Goal: Task Accomplishment & Management: Use online tool/utility

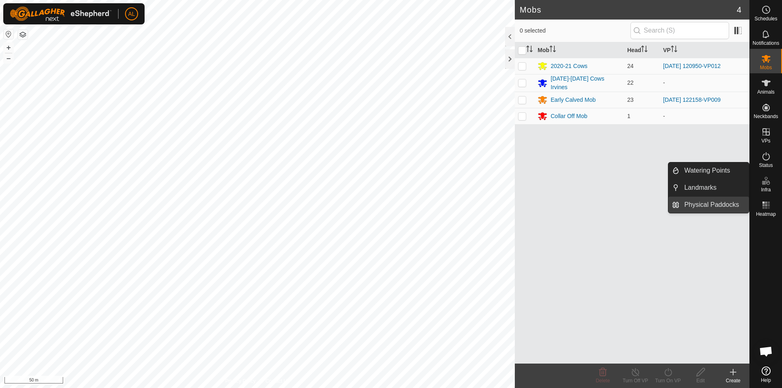
click at [697, 202] on link "Physical Paddocks" at bounding box center [715, 205] width 70 height 16
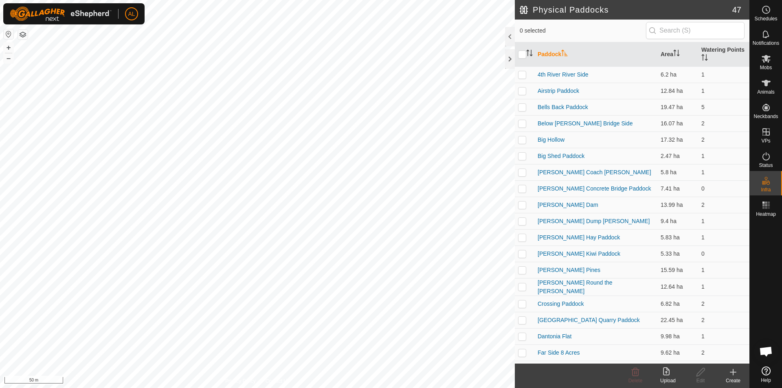
click at [738, 372] on icon at bounding box center [733, 372] width 10 height 10
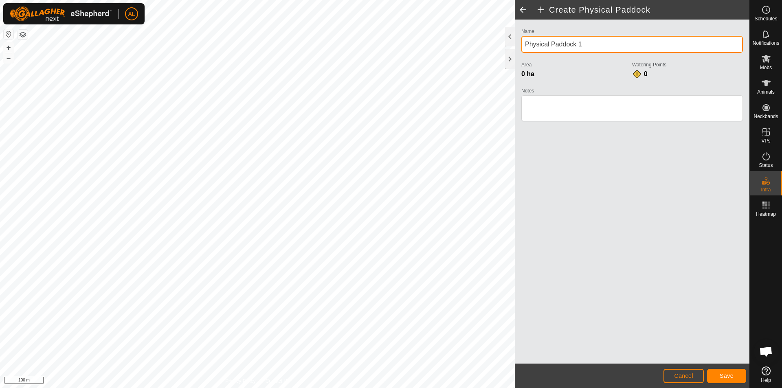
click at [420, 39] on div "Create Physical Paddock Name Physical Paddock 1 Area 0 ha Watering Points 0 Not…" at bounding box center [375, 194] width 750 height 388
type input "Irvines Dip Paddock"
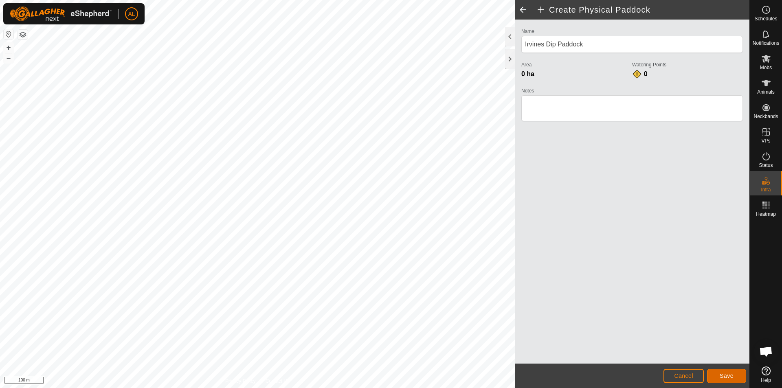
click at [721, 375] on span "Save" at bounding box center [727, 376] width 14 height 7
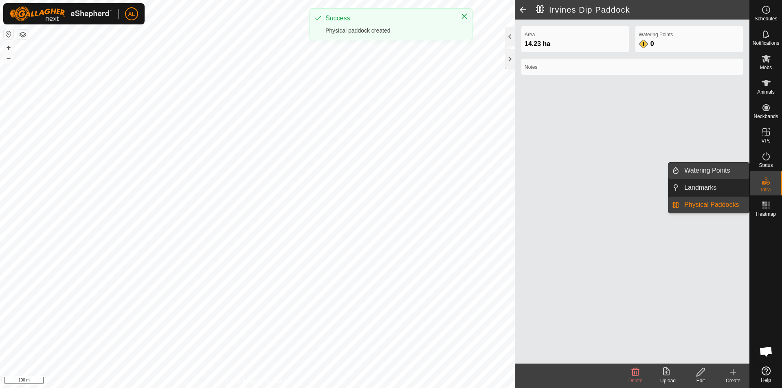
click at [725, 172] on link "Watering Points" at bounding box center [715, 171] width 70 height 16
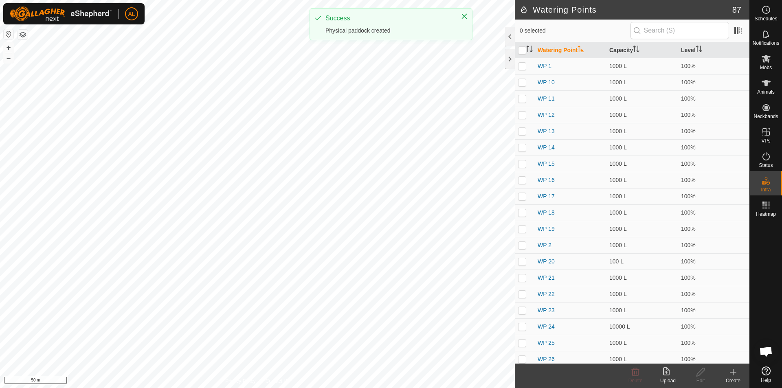
click at [744, 381] on div "Create" at bounding box center [733, 380] width 33 height 7
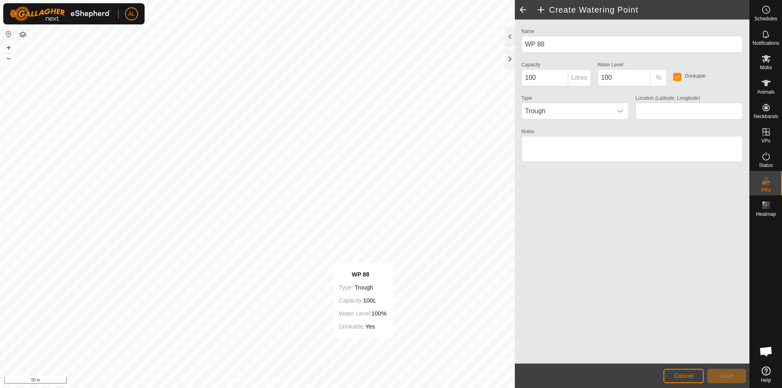
type input "-35.621546, 174.132751"
click at [728, 375] on span "Save" at bounding box center [727, 376] width 14 height 7
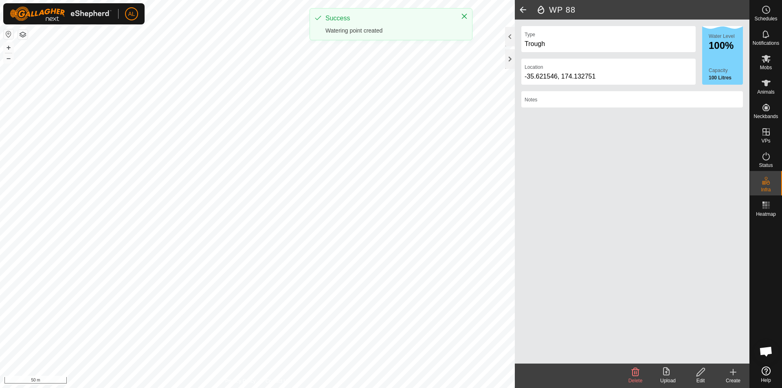
click at [730, 374] on icon at bounding box center [733, 372] width 10 height 10
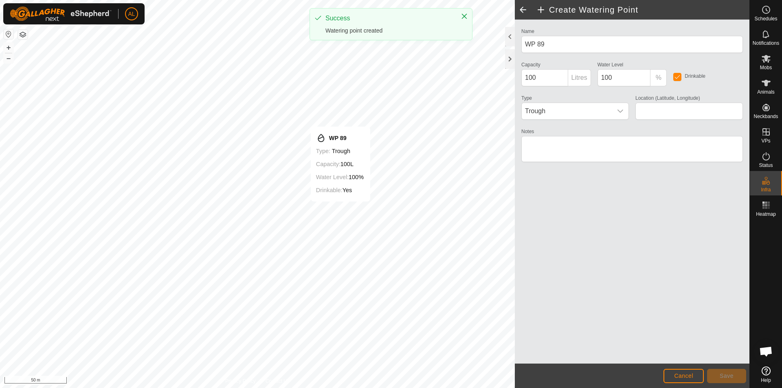
type input "-35.620560, 174.132548"
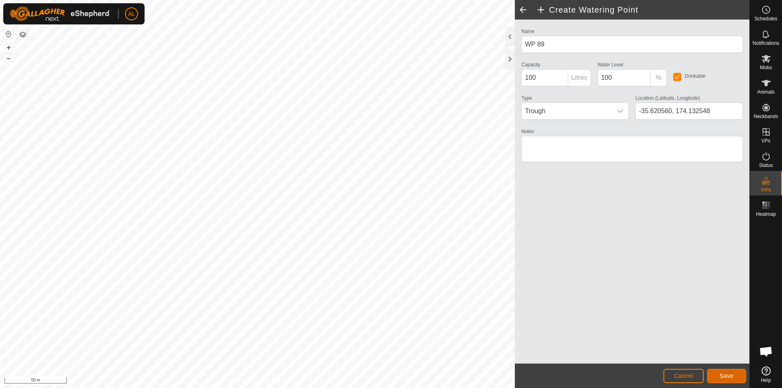
click at [720, 375] on span "Save" at bounding box center [727, 376] width 14 height 7
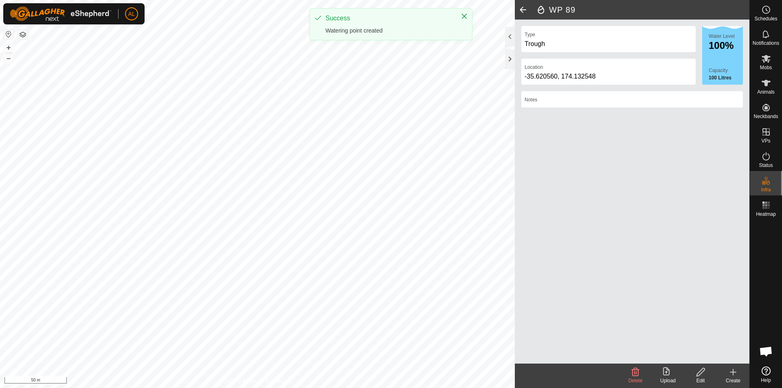
click at [730, 374] on icon at bounding box center [733, 372] width 10 height 10
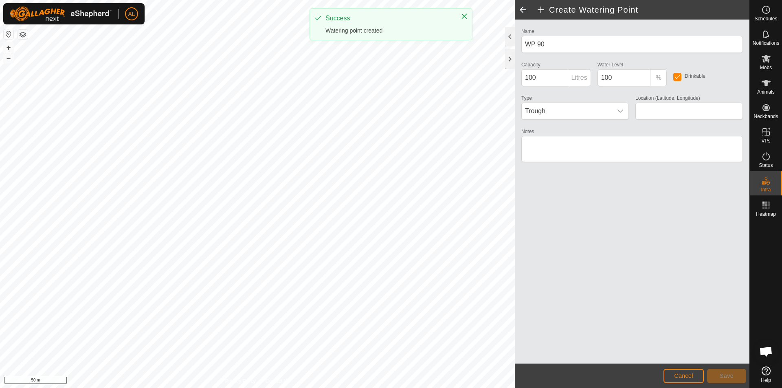
type input "-35.619960, 174.131817"
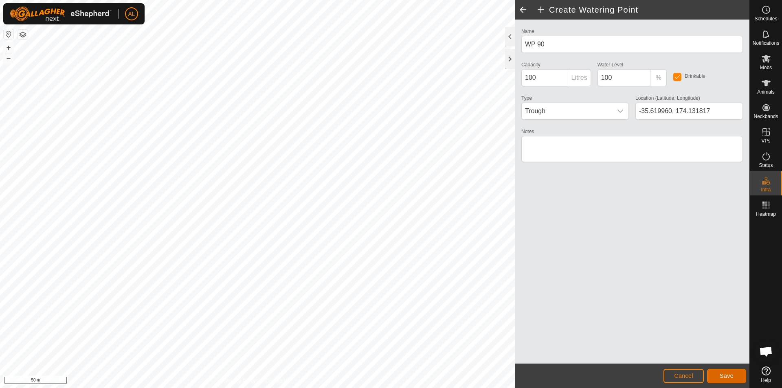
click at [741, 383] on button "Save" at bounding box center [726, 376] width 39 height 14
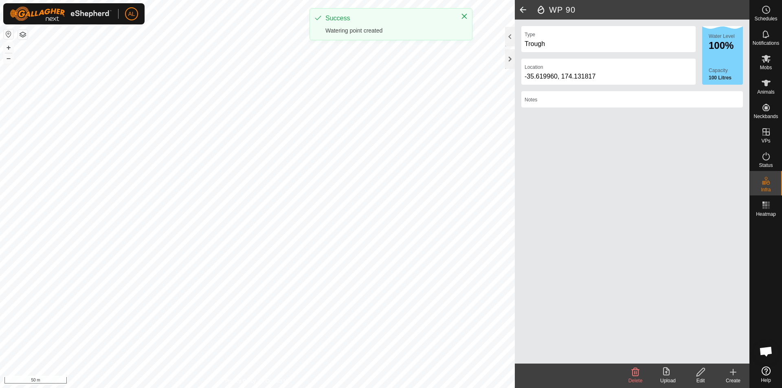
click at [738, 375] on icon at bounding box center [733, 372] width 10 height 10
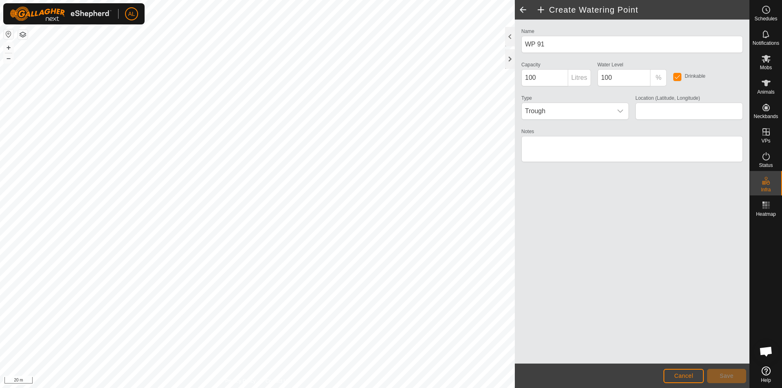
type input "-35.619483, 174.131632"
click at [735, 373] on button "Save" at bounding box center [726, 376] width 39 height 14
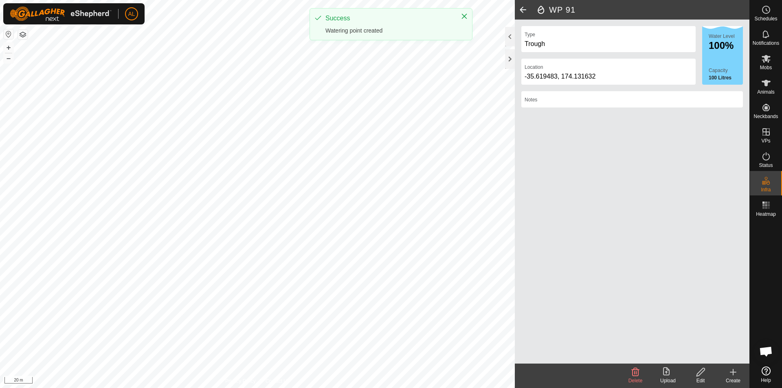
click at [736, 372] on icon at bounding box center [733, 372] width 6 height 0
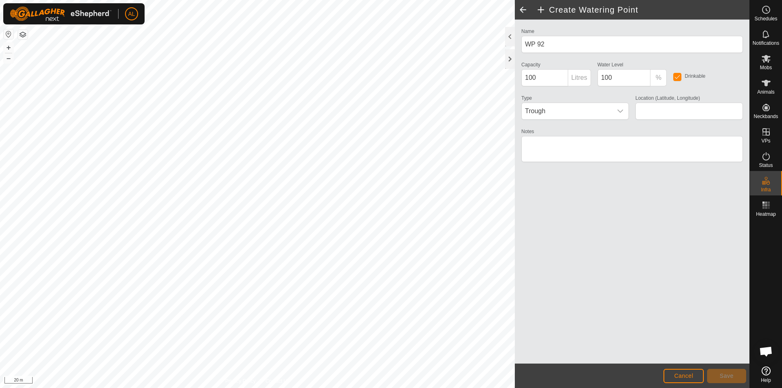
type input "-35.619109, 174.131210"
click at [733, 379] on button "Save" at bounding box center [726, 376] width 39 height 14
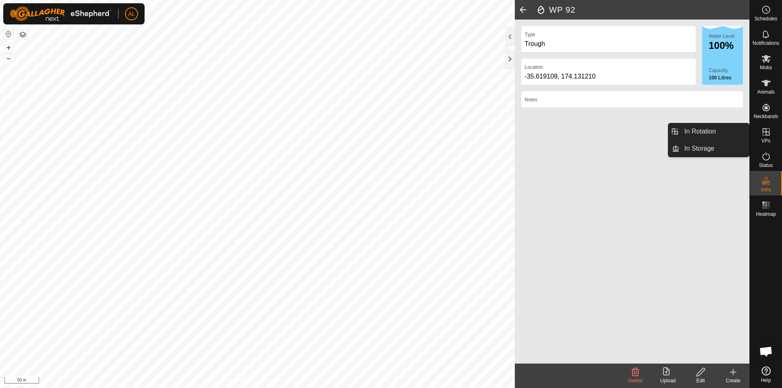
click at [707, 139] on link "In Rotation" at bounding box center [715, 131] width 70 height 16
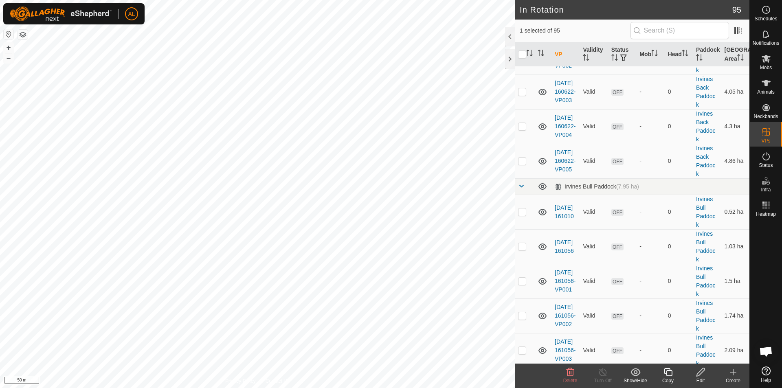
scroll to position [1385, 0]
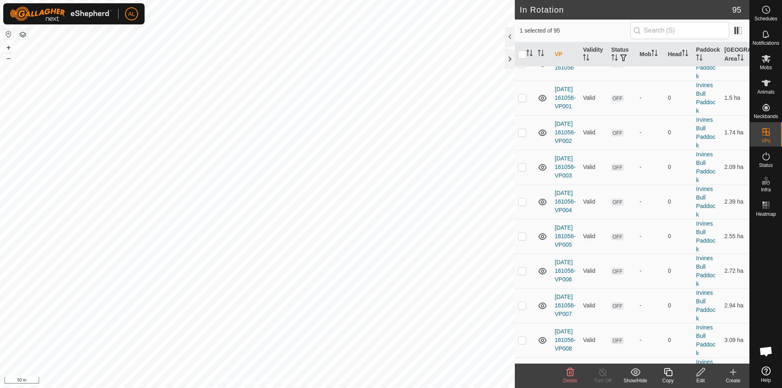
click at [738, 376] on icon at bounding box center [733, 372] width 10 height 10
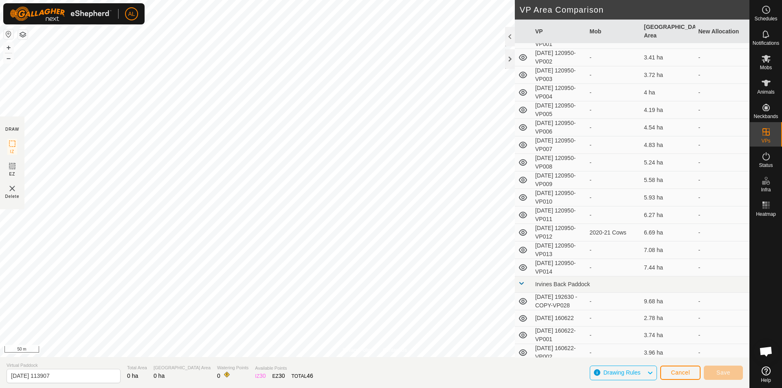
scroll to position [326, 0]
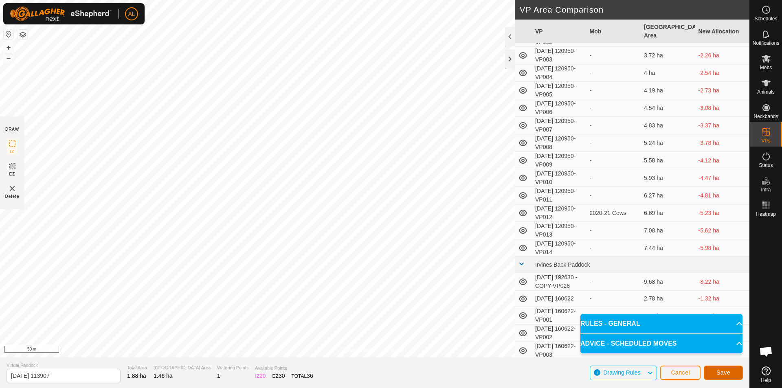
click at [734, 372] on button "Save" at bounding box center [723, 373] width 39 height 14
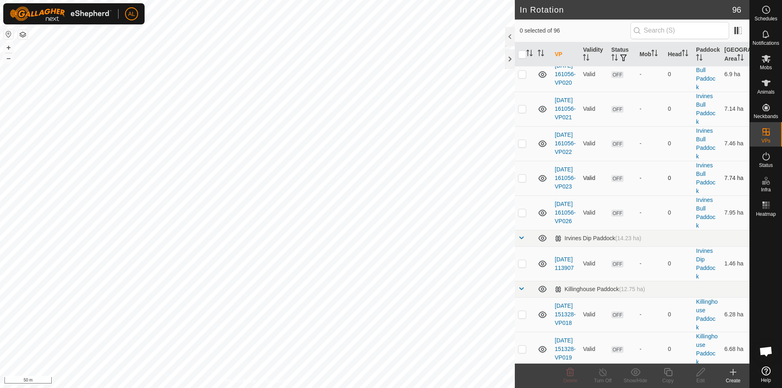
scroll to position [2107, 0]
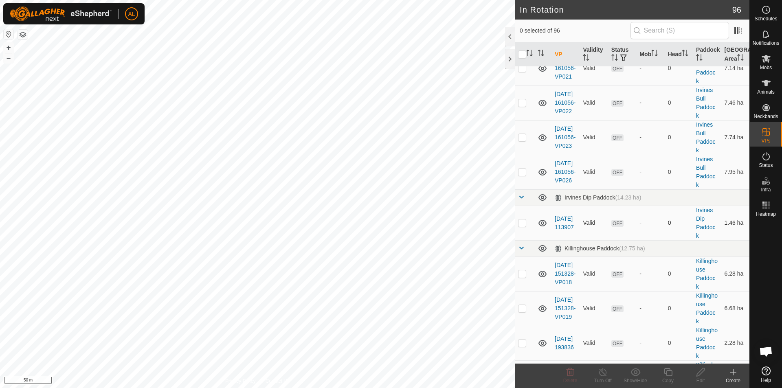
drag, startPoint x: 521, startPoint y: 242, endPoint x: 526, endPoint y: 241, distance: 5.0
click at [521, 226] on p-checkbox at bounding box center [522, 223] width 8 height 7
checkbox input "true"
click at [703, 379] on div "Edit" at bounding box center [700, 380] width 33 height 7
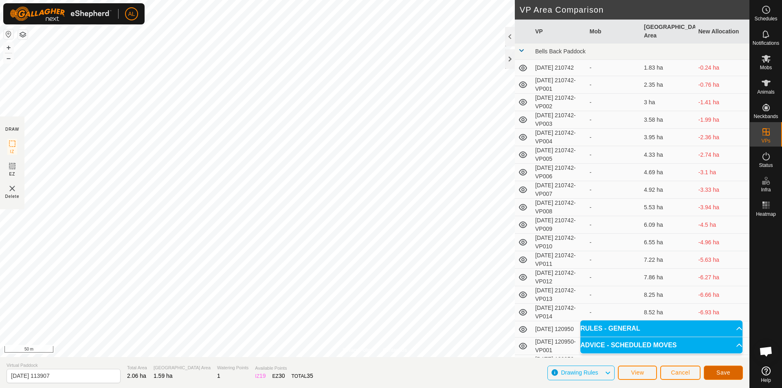
click at [734, 378] on button "Save" at bounding box center [723, 373] width 39 height 14
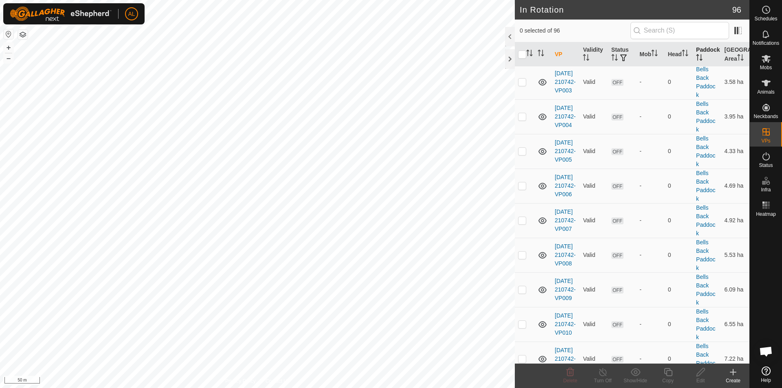
scroll to position [122, 0]
click at [772, 60] on es-mob-svg-icon at bounding box center [766, 58] width 15 height 13
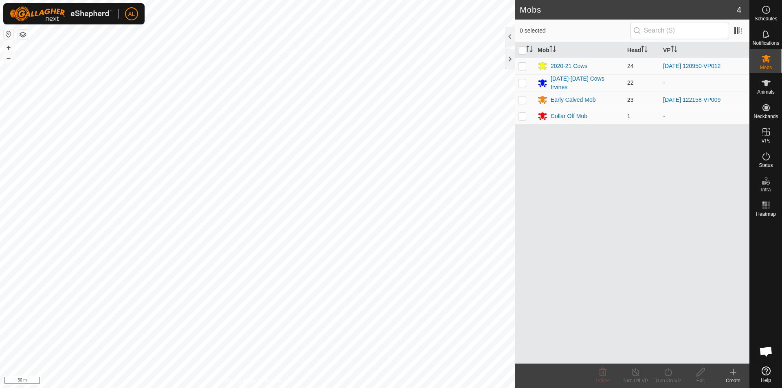
click at [519, 99] on p-checkbox at bounding box center [522, 100] width 8 height 7
checkbox input "true"
click at [674, 374] on turn-on-svg-icon at bounding box center [668, 372] width 33 height 10
click at [674, 351] on link "Now" at bounding box center [692, 354] width 81 height 16
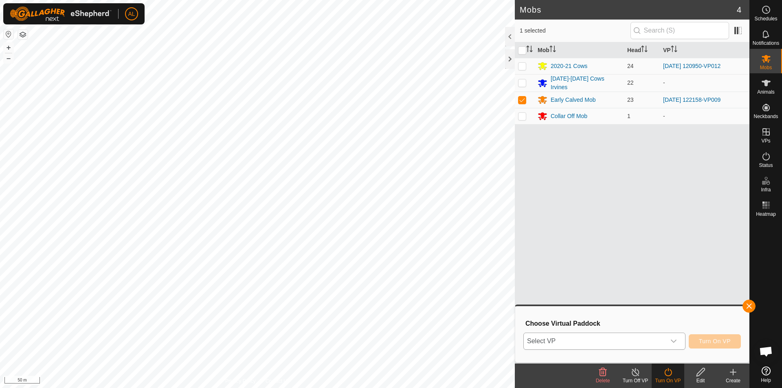
click at [628, 340] on span "Select VP" at bounding box center [595, 341] width 142 height 16
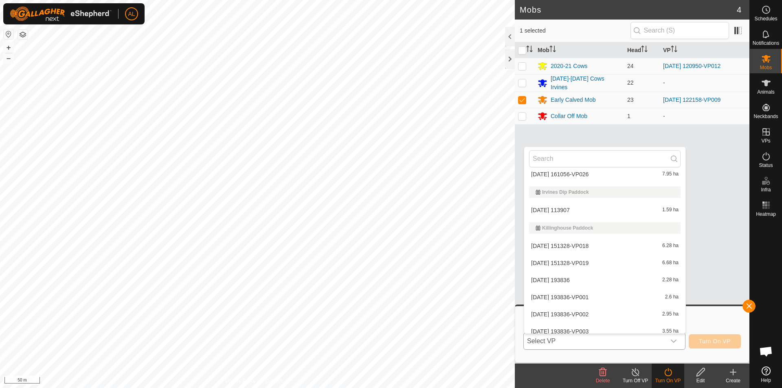
scroll to position [1141, 0]
click at [582, 194] on li "[DATE] 113907 1.59 ha" at bounding box center [604, 191] width 161 height 16
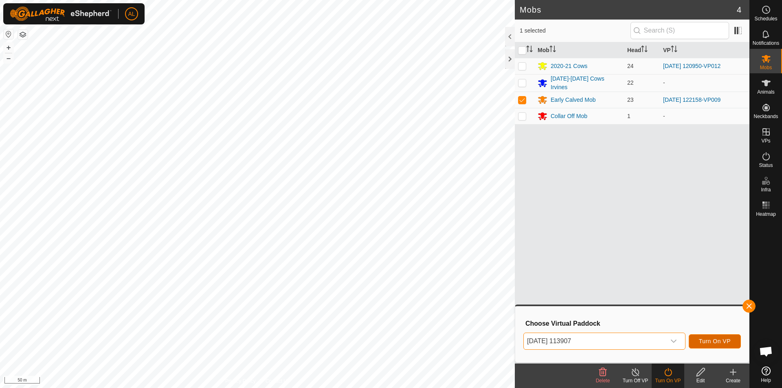
click at [714, 336] on button "Turn On VP" at bounding box center [715, 341] width 52 height 14
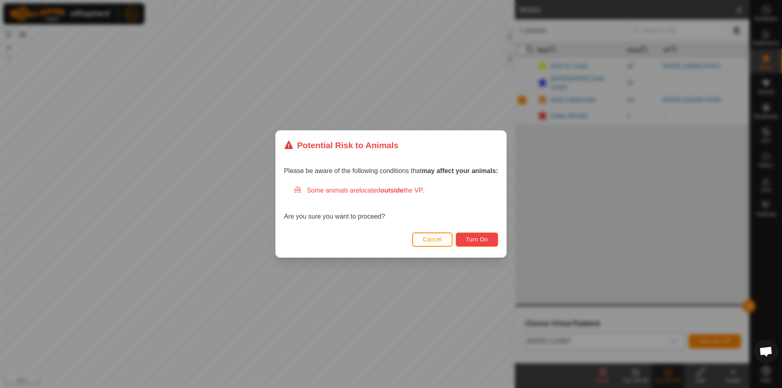
click at [486, 233] on button "Turn On" at bounding box center [477, 240] width 42 height 14
